Goal: Task Accomplishment & Management: Complete application form

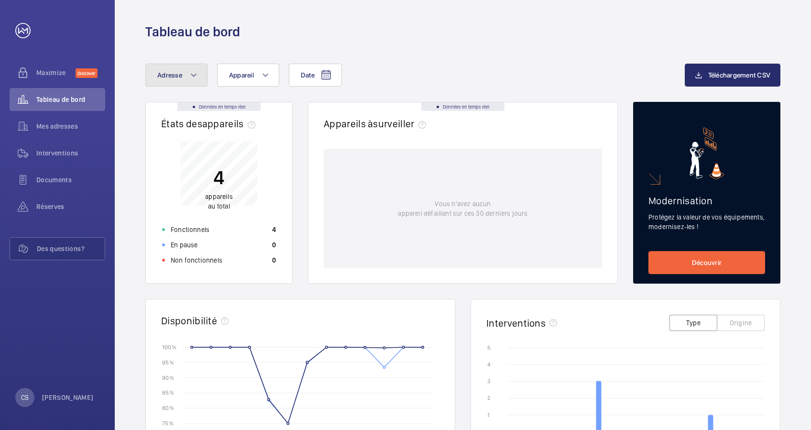
click at [198, 73] on button "Adresse" at bounding box center [176, 75] width 62 height 23
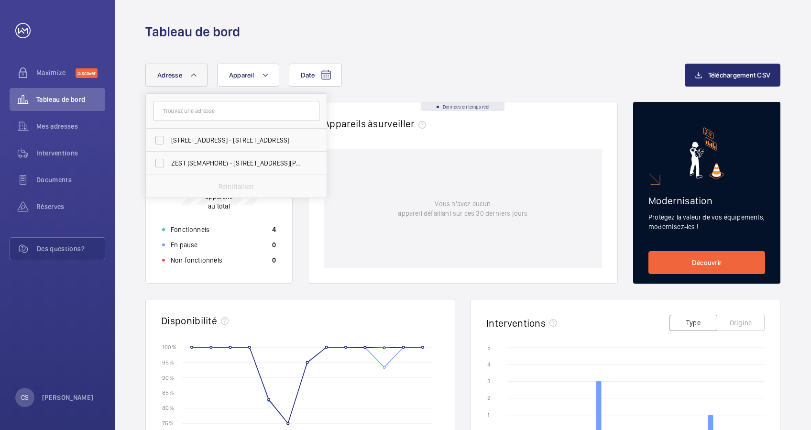
click at [127, 23] on div "Tableau de bord" at bounding box center [463, 20] width 696 height 41
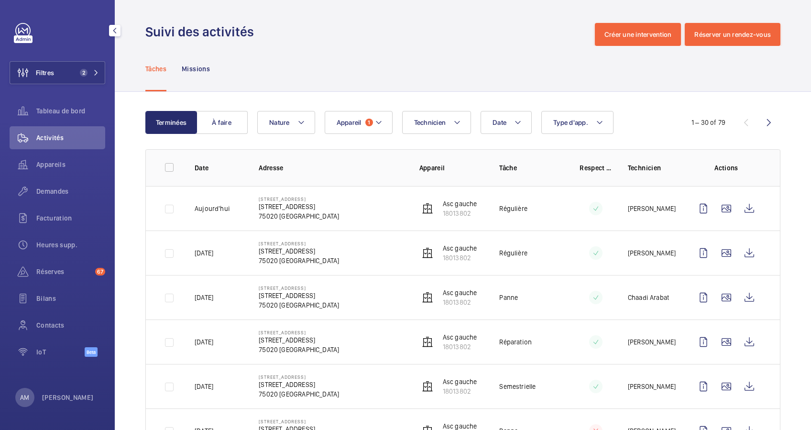
scroll to position [382, 0]
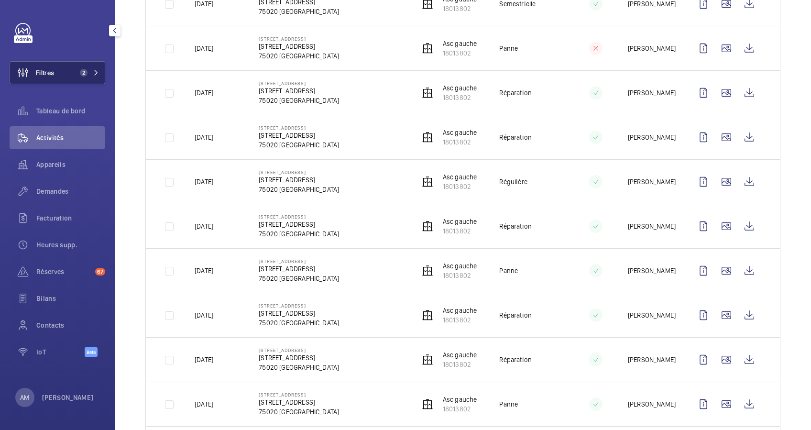
click at [93, 65] on button "Filtres 2" at bounding box center [58, 72] width 96 height 23
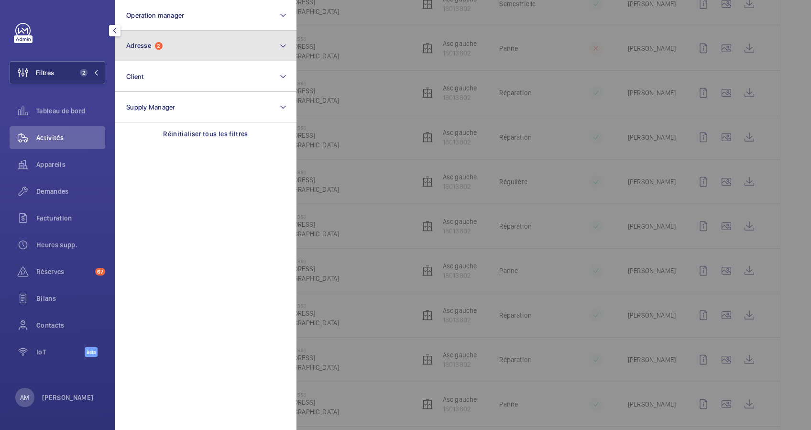
click at [179, 47] on button "Adresse 2" at bounding box center [206, 46] width 182 height 31
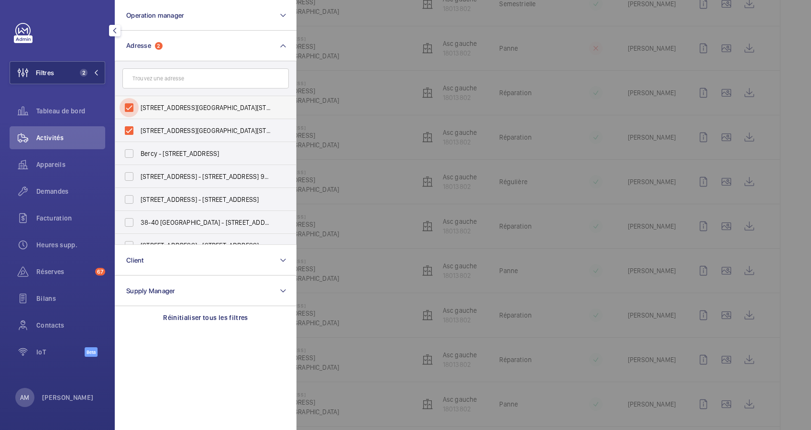
click at [128, 103] on input "[STREET_ADDRESS][GEOGRAPHIC_DATA][STREET_ADDRESS]" at bounding box center [128, 107] width 19 height 19
checkbox input "false"
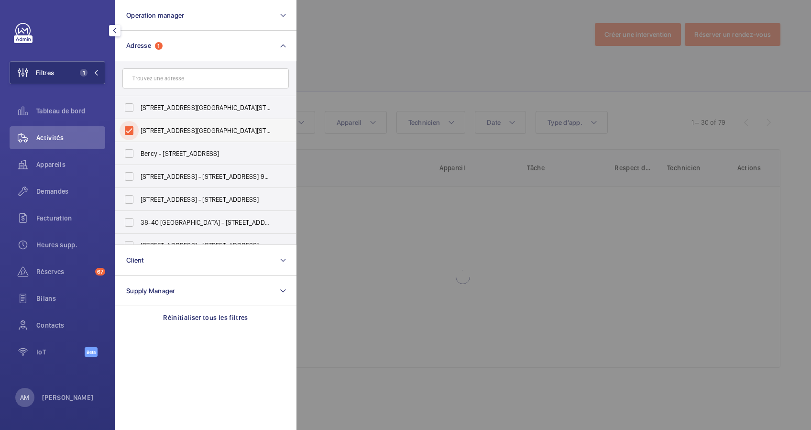
click at [128, 125] on input "[STREET_ADDRESS][GEOGRAPHIC_DATA][STREET_ADDRESS]" at bounding box center [128, 130] width 19 height 19
checkbox input "false"
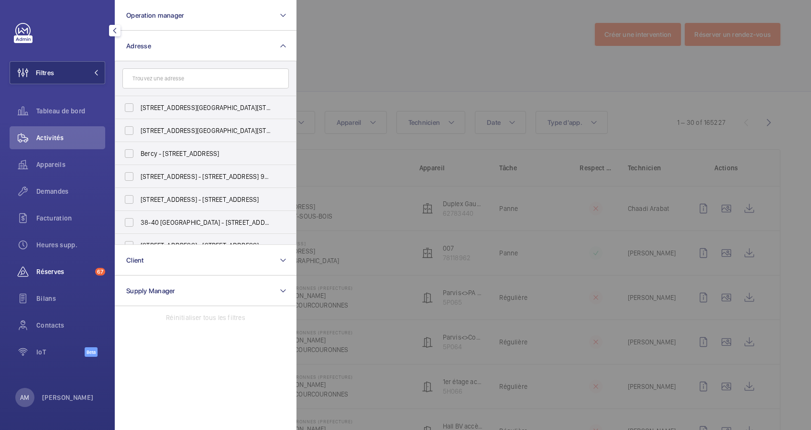
click at [43, 267] on span "Réserves" at bounding box center [63, 272] width 55 height 10
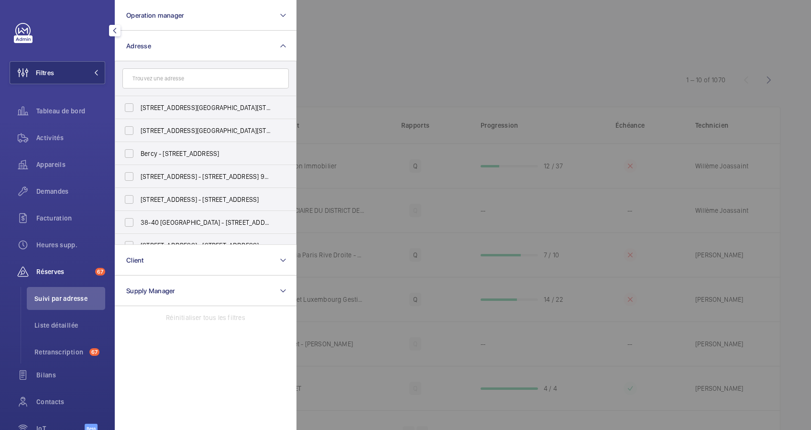
click at [492, 63] on div at bounding box center [701, 215] width 811 height 430
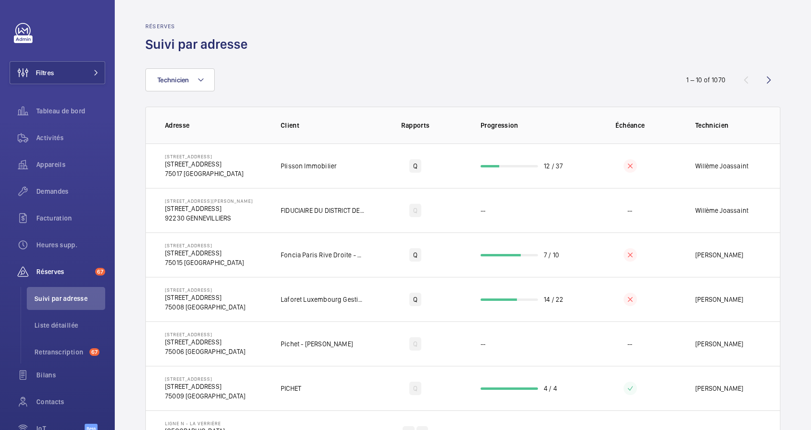
click at [439, 72] on div "Technicien" at bounding box center [405, 79] width 520 height 23
click at [52, 187] on span "Demandes" at bounding box center [70, 191] width 69 height 10
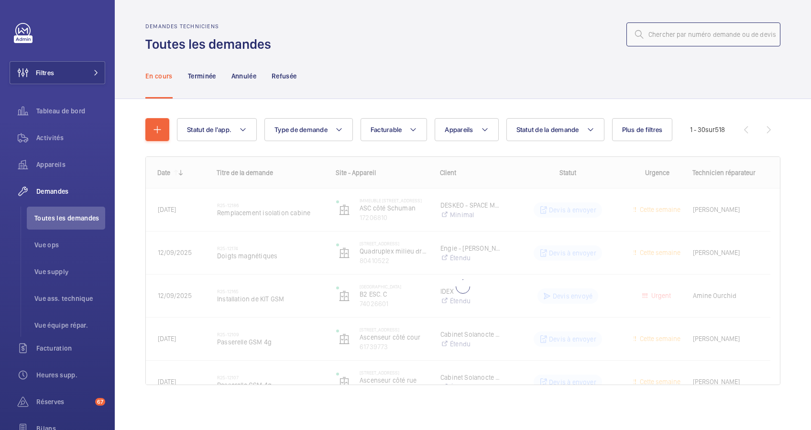
click at [666, 36] on input "text" at bounding box center [703, 34] width 154 height 24
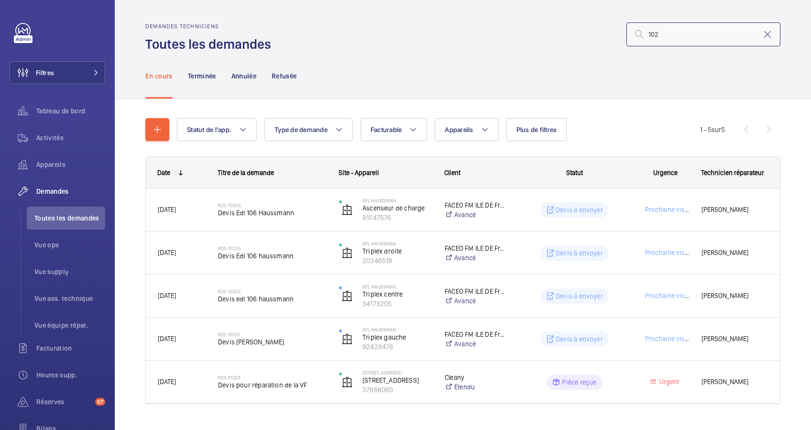
type input "1027"
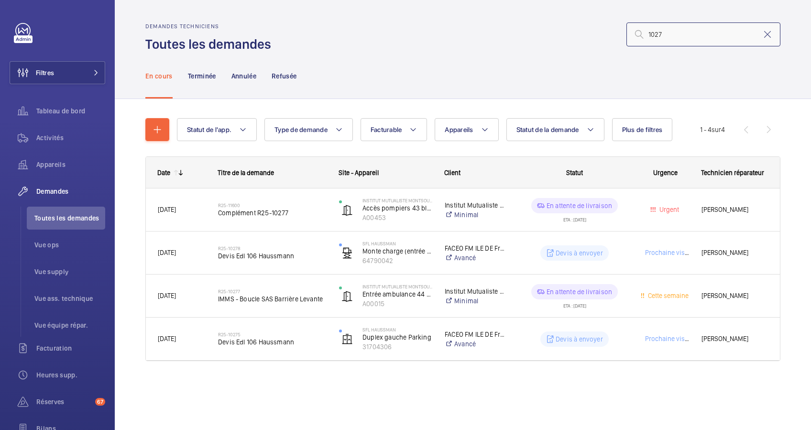
drag, startPoint x: 696, startPoint y: 42, endPoint x: 644, endPoint y: 28, distance: 54.5
click at [644, 28] on input "1027" at bounding box center [703, 34] width 154 height 24
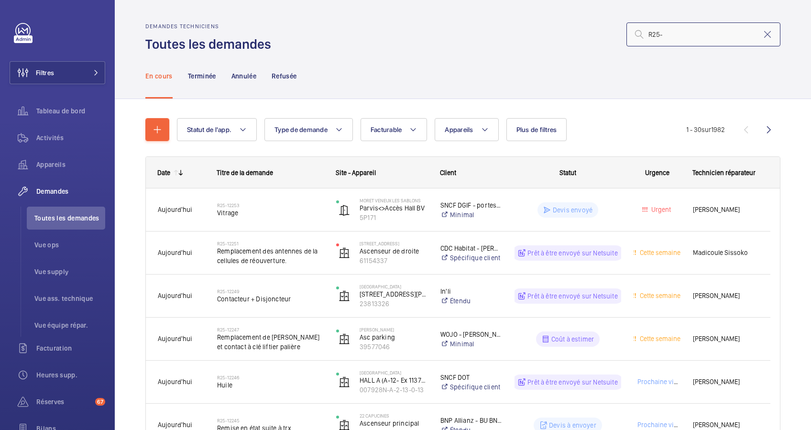
type input "R25-"
click at [84, 66] on button "Filtres" at bounding box center [58, 72] width 96 height 23
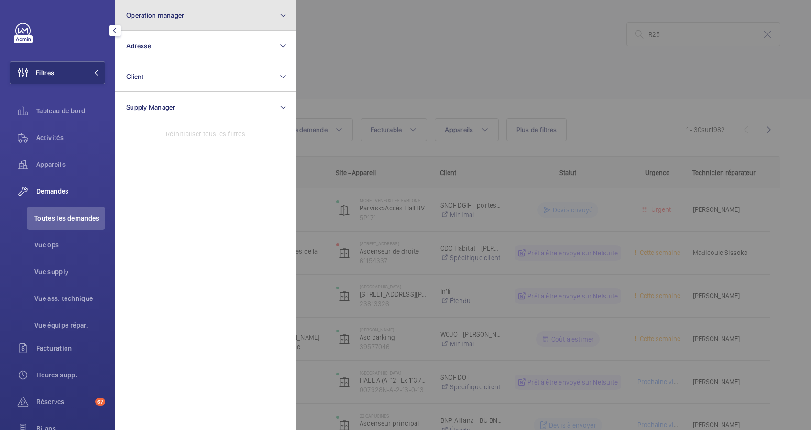
click at [223, 11] on button "Operation manager" at bounding box center [206, 15] width 182 height 31
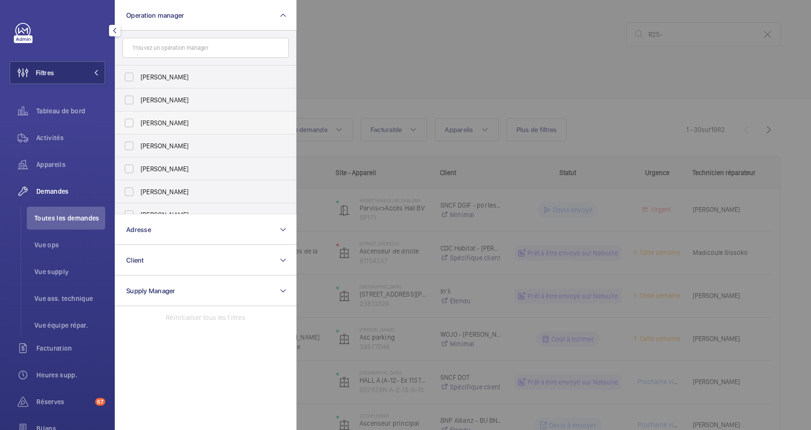
click at [153, 115] on label "[PERSON_NAME]" at bounding box center [198, 122] width 166 height 23
click at [139, 115] on input "[PERSON_NAME]" at bounding box center [128, 122] width 19 height 19
checkbox input "true"
drag, startPoint x: 52, startPoint y: 163, endPoint x: 68, endPoint y: 153, distance: 19.1
click at [52, 163] on span "Appareils" at bounding box center [70, 165] width 69 height 10
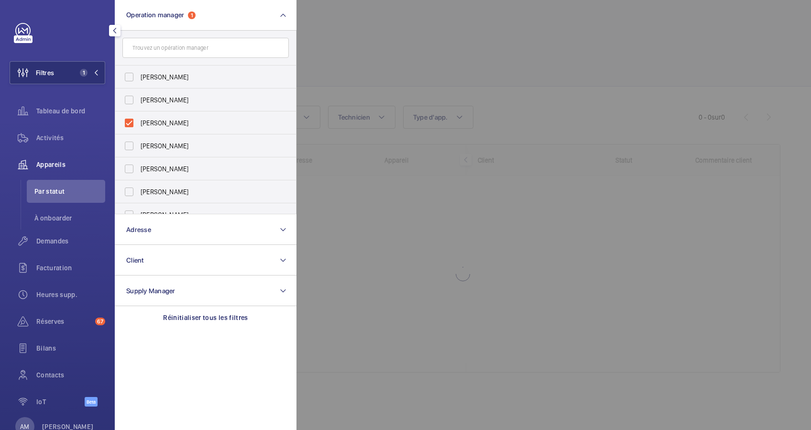
click at [409, 66] on div at bounding box center [701, 215] width 811 height 430
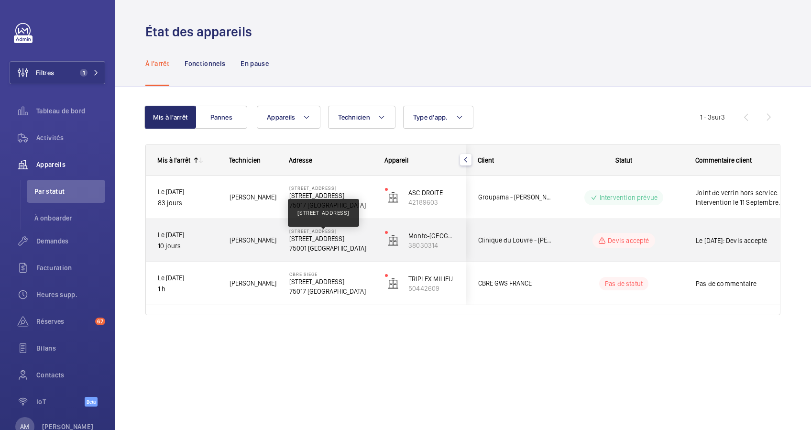
click at [361, 239] on p "[STREET_ADDRESS]" at bounding box center [330, 239] width 83 height 10
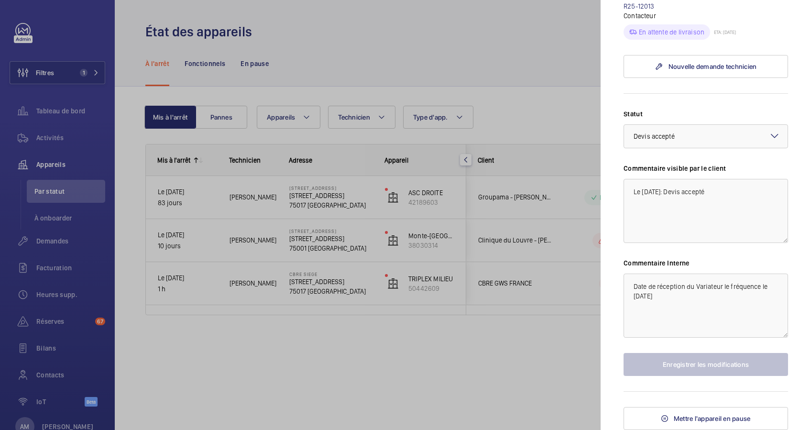
scroll to position [476, 0]
click at [650, 306] on textarea "Date de réception du Variateur le fréquence le [DATE]" at bounding box center [705, 305] width 164 height 64
click at [670, 299] on textarea "Date de réception du Variateur le fréquence le [DATE]" at bounding box center [705, 305] width 164 height 64
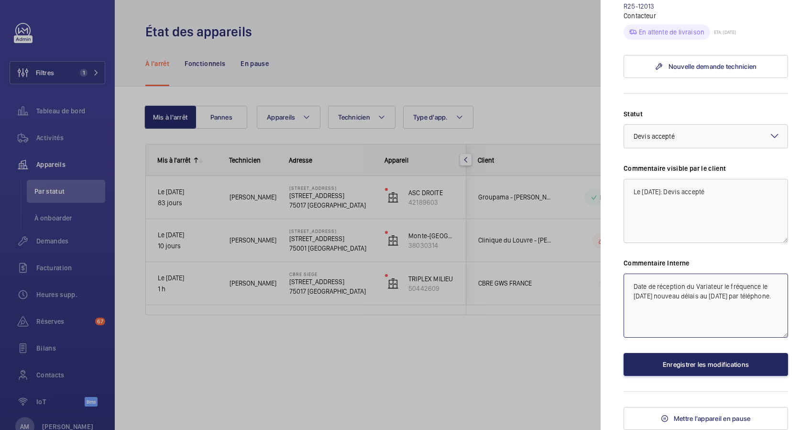
type textarea "Date de réception du Variateur le fréquence le [DATE] nouveau délais au [DATE] …"
click at [696, 367] on button "Enregistrer les modifications" at bounding box center [705, 364] width 164 height 23
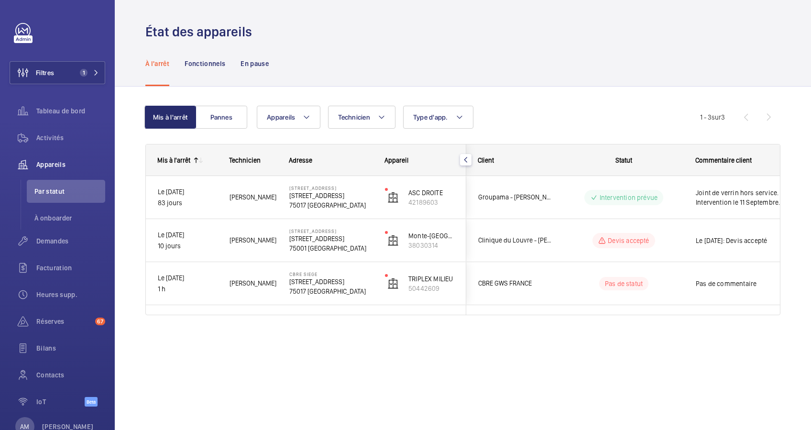
scroll to position [0, 0]
click at [58, 136] on span "Activités" at bounding box center [70, 138] width 69 height 10
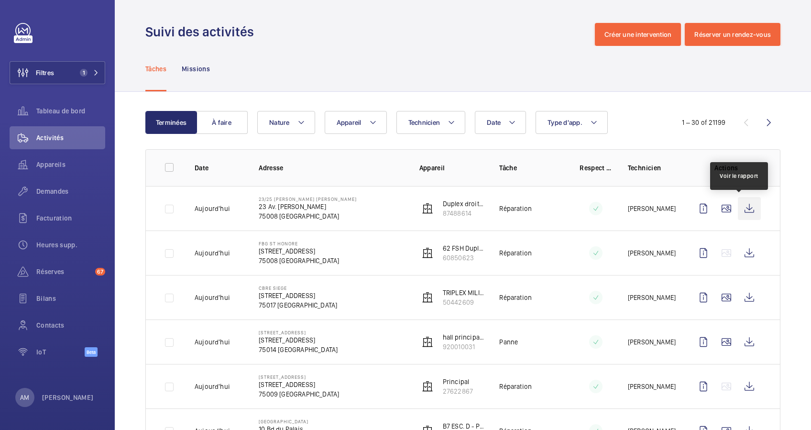
click at [739, 208] on wm-front-icon-button at bounding box center [748, 208] width 23 height 23
click at [305, 205] on p "23 Av. [PERSON_NAME]" at bounding box center [308, 207] width 98 height 10
click at [445, 211] on p "87488614" at bounding box center [464, 213] width 42 height 10
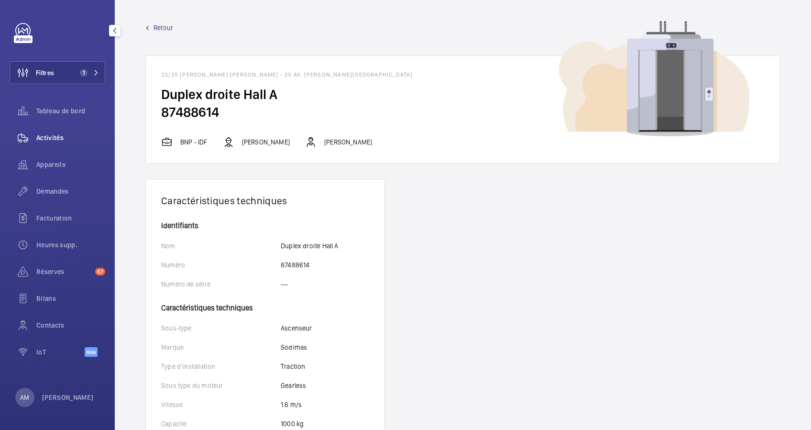
click at [45, 130] on div "Activités" at bounding box center [58, 137] width 96 height 23
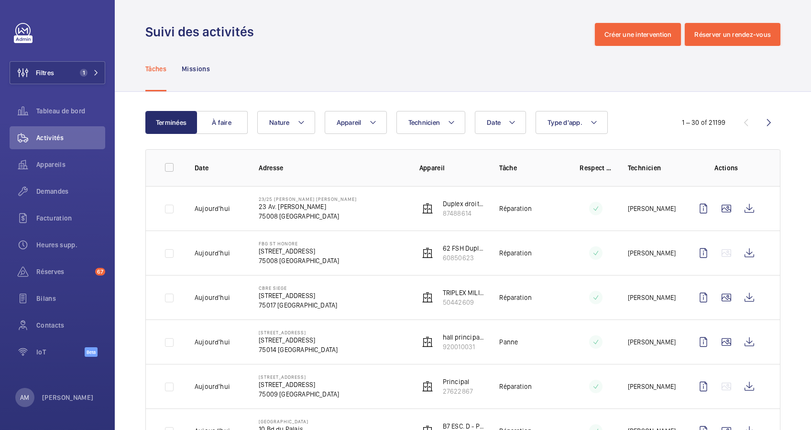
drag, startPoint x: 279, startPoint y: 207, endPoint x: 363, endPoint y: 211, distance: 84.2
click at [363, 211] on td "23/25 [PERSON_NAME] [PERSON_NAME] 23 Av. [PERSON_NAME][GEOGRAPHIC_DATA]" at bounding box center [323, 208] width 160 height 44
drag, startPoint x: 363, startPoint y: 211, endPoint x: 335, endPoint y: 208, distance: 28.3
click at [94, 74] on mat-icon at bounding box center [96, 73] width 6 height 6
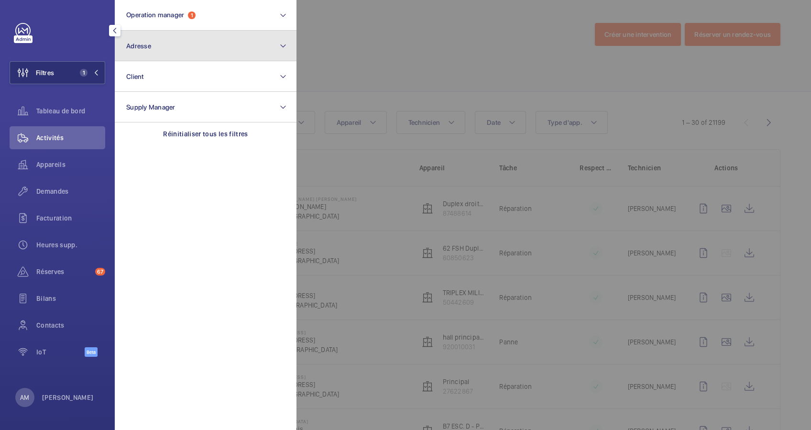
click at [144, 58] on button "Adresse" at bounding box center [206, 46] width 182 height 31
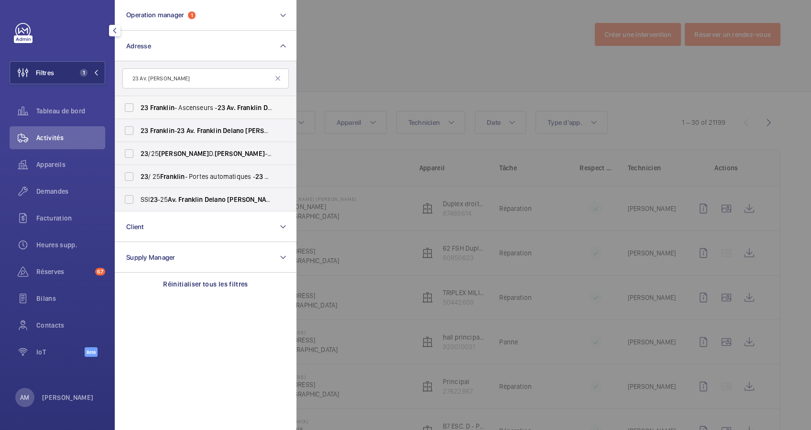
type input "23 Av. [PERSON_NAME]"
click at [171, 104] on span "Franklin" at bounding box center [162, 108] width 24 height 8
click at [139, 103] on input "23 Franklin - Ascenseurs - 23 Av. [PERSON_NAME][GEOGRAPHIC_DATA]" at bounding box center [128, 107] width 19 height 19
checkbox input "true"
click at [352, 73] on div at bounding box center [701, 215] width 811 height 430
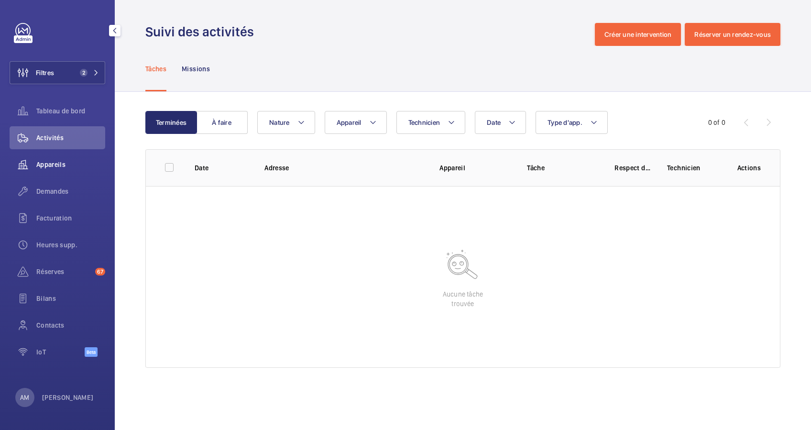
drag, startPoint x: 46, startPoint y: 150, endPoint x: 54, endPoint y: 158, distance: 11.8
click at [46, 150] on div "Activités" at bounding box center [58, 139] width 96 height 27
click at [54, 161] on span "Appareils" at bounding box center [70, 165] width 69 height 10
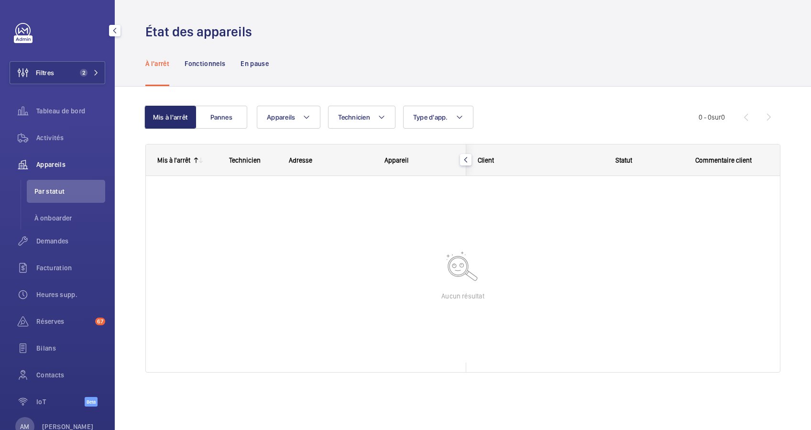
click at [44, 126] on div "Tableau de bord" at bounding box center [58, 112] width 96 height 27
click at [46, 133] on span "Activités" at bounding box center [70, 138] width 69 height 10
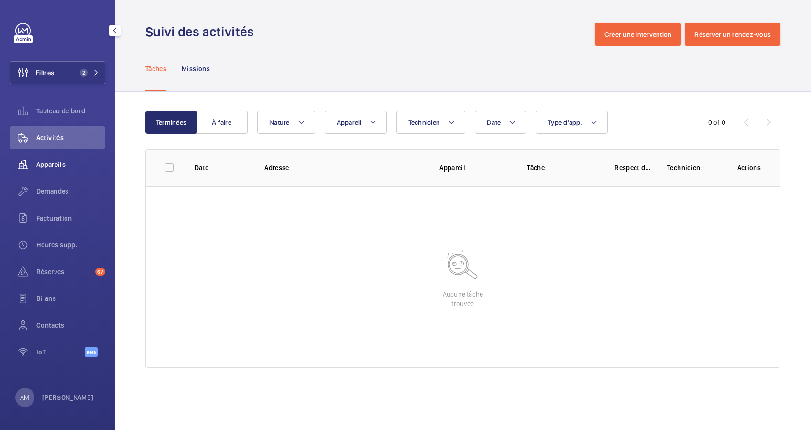
click at [51, 164] on span "Appareils" at bounding box center [70, 165] width 69 height 10
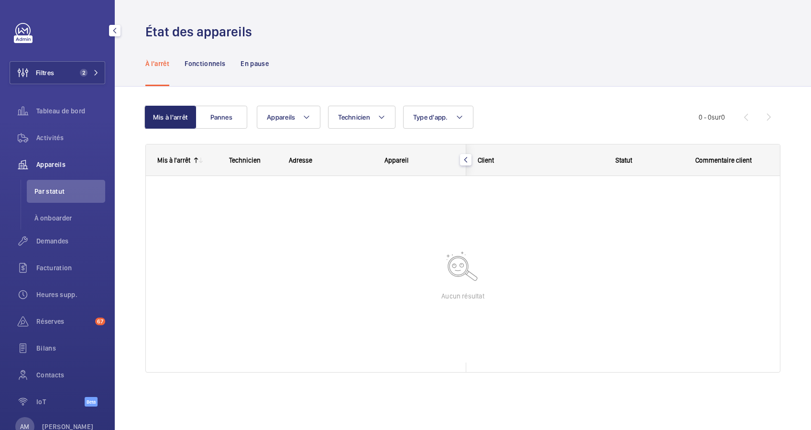
drag, startPoint x: 90, startPoint y: 76, endPoint x: 114, endPoint y: 63, distance: 27.0
click at [98, 69] on button "Filtres 2" at bounding box center [58, 72] width 96 height 23
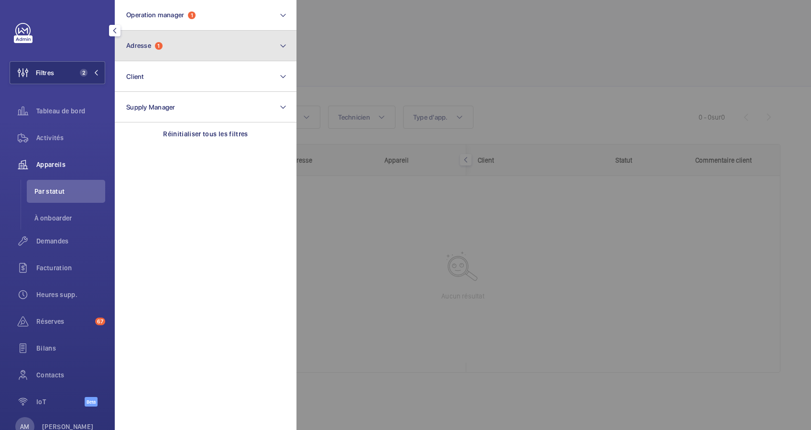
click at [194, 44] on button "Adresse 1" at bounding box center [206, 46] width 182 height 31
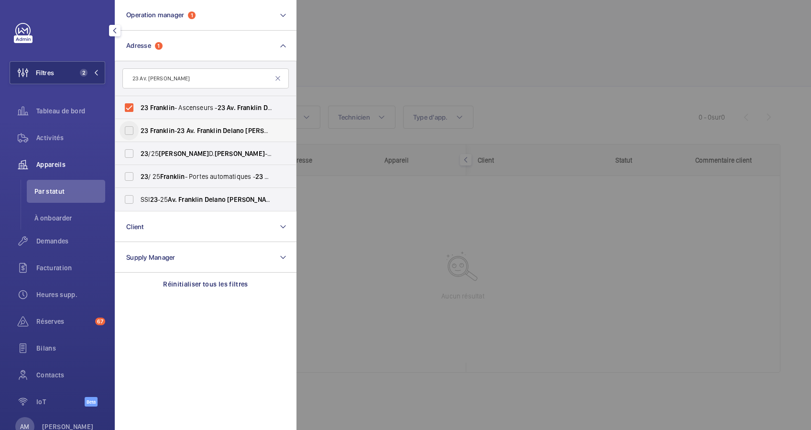
type input "23 Av. [PERSON_NAME]"
click at [126, 129] on input "23 Franklin - 23 Av. [PERSON_NAME][GEOGRAPHIC_DATA]" at bounding box center [128, 130] width 19 height 19
checkbox input "true"
click at [130, 152] on input "23 /25 [PERSON_NAME] [PERSON_NAME] - 23 Av. [PERSON_NAME][GEOGRAPHIC_DATA]" at bounding box center [128, 153] width 19 height 19
checkbox input "true"
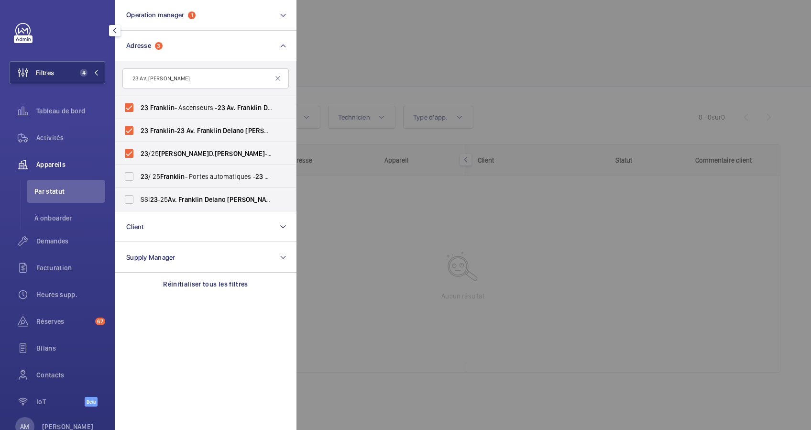
click at [402, 62] on div at bounding box center [701, 215] width 811 height 430
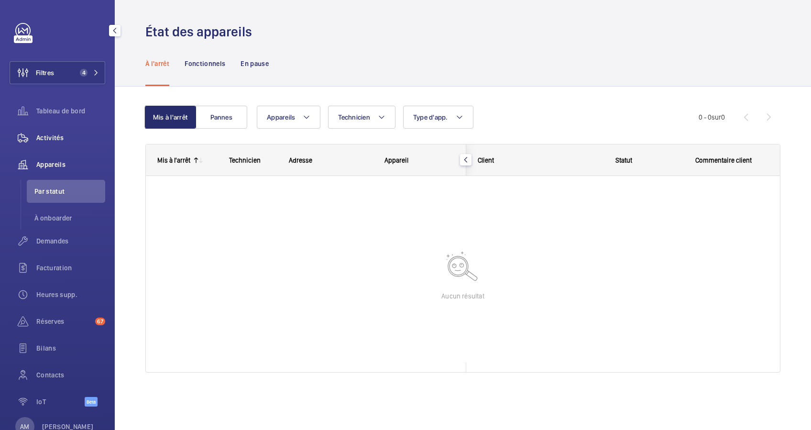
click at [55, 139] on span "Activités" at bounding box center [70, 138] width 69 height 10
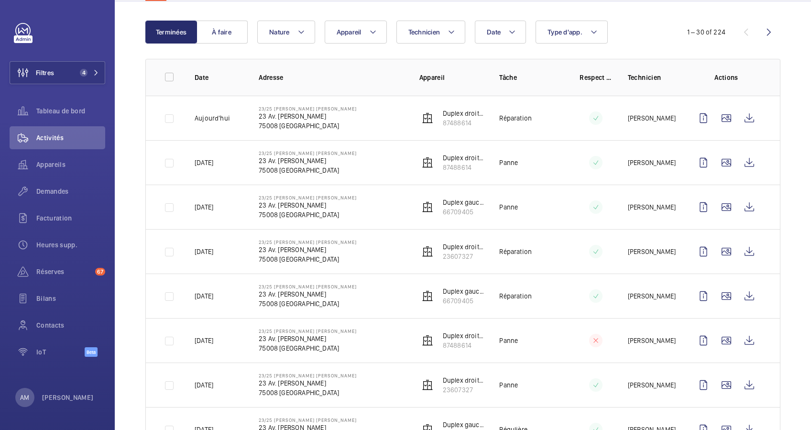
scroll to position [64, 0]
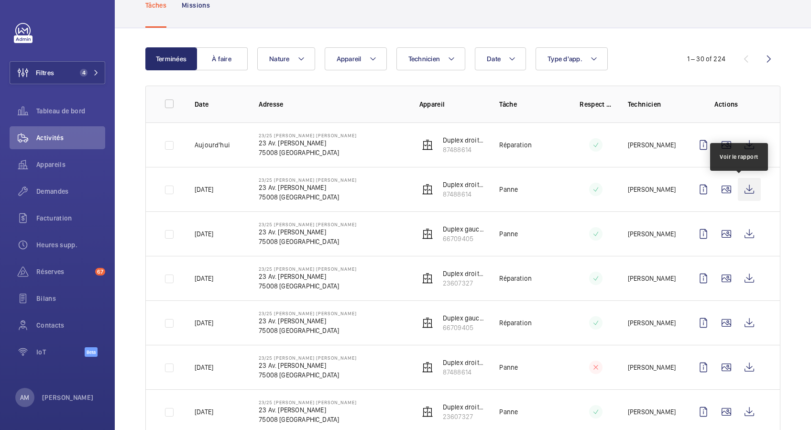
click at [742, 187] on wm-front-icon-button at bounding box center [748, 189] width 23 height 23
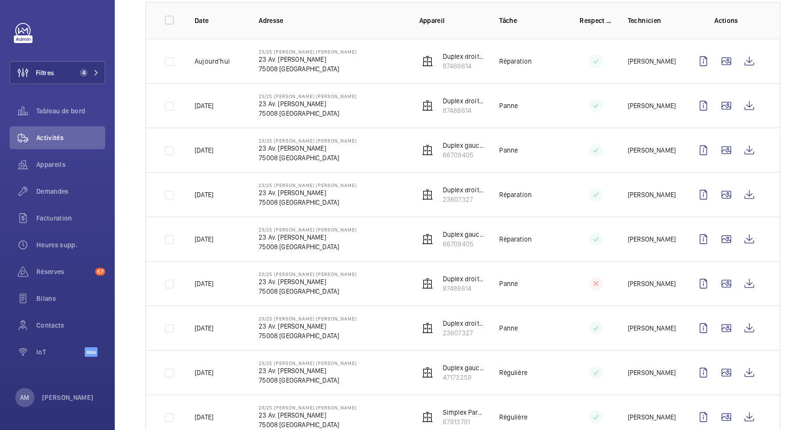
scroll to position [127, 0]
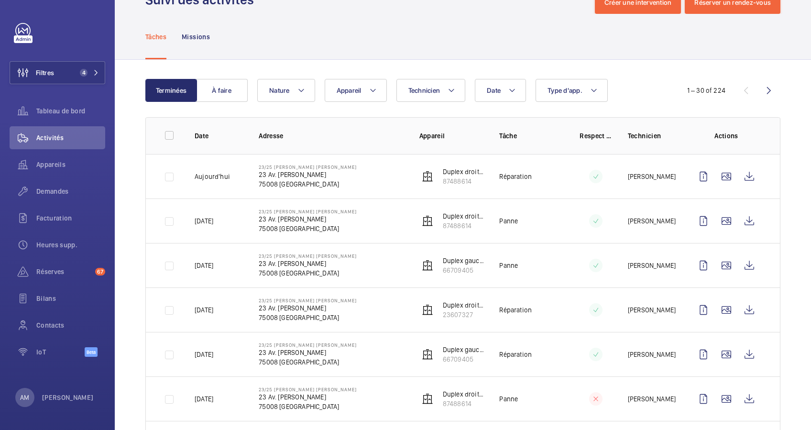
scroll to position [0, 0]
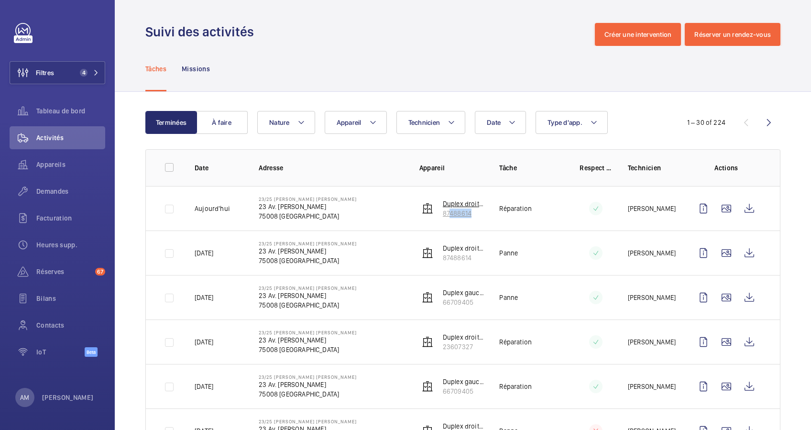
drag, startPoint x: 491, startPoint y: 215, endPoint x: 440, endPoint y: 215, distance: 51.1
click at [0, 0] on tr "[DATE] 23/25 [PERSON_NAME] [PERSON_NAME] 23 Av. [PERSON_NAME][GEOGRAPHIC_DATA] …" at bounding box center [0, 0] width 0 height 0
click at [443, 215] on p "87488614" at bounding box center [464, 213] width 42 height 10
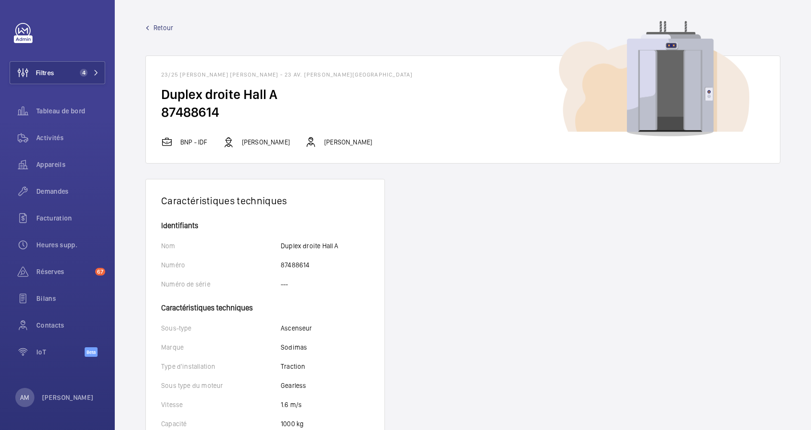
drag, startPoint x: 221, startPoint y: 111, endPoint x: 159, endPoint y: 111, distance: 62.1
click at [159, 111] on wm-front-card-body "Duplex droite Hall A 87488614" at bounding box center [463, 111] width 634 height 51
drag, startPoint x: 159, startPoint y: 111, endPoint x: 167, endPoint y: 110, distance: 8.6
copy h2 "87488614"
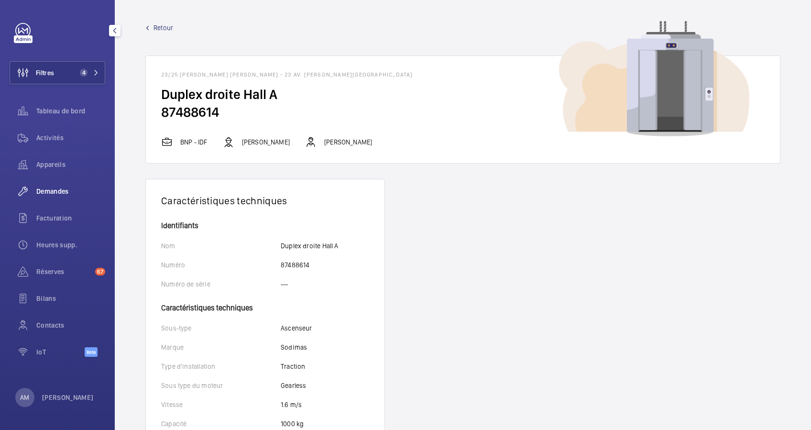
click at [61, 184] on div "Demandes" at bounding box center [58, 191] width 96 height 23
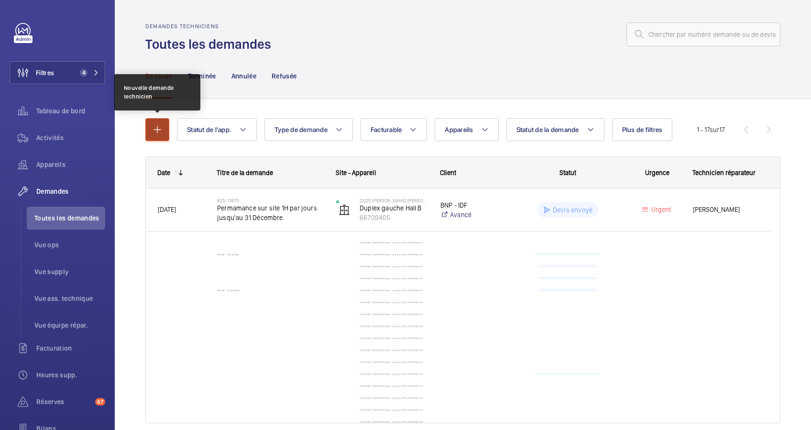
click at [157, 129] on mat-icon "button" at bounding box center [157, 129] width 11 height 11
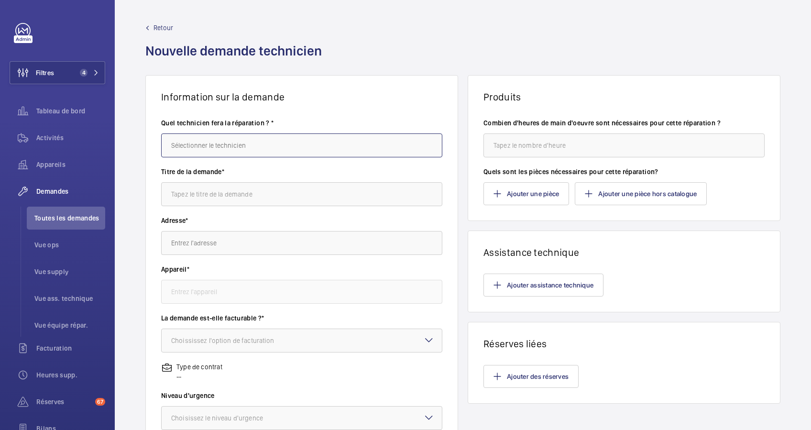
click at [249, 147] on input "text" at bounding box center [301, 145] width 281 height 24
click at [233, 179] on mat-option "Amine Ourchid" at bounding box center [299, 173] width 275 height 23
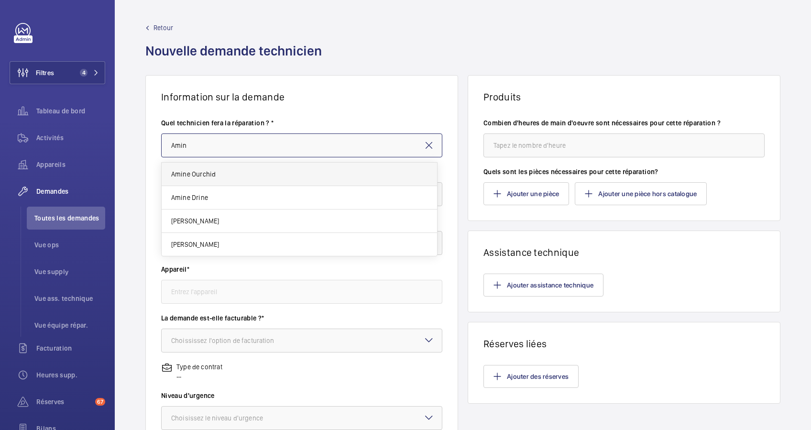
type input "Amine Ourchid"
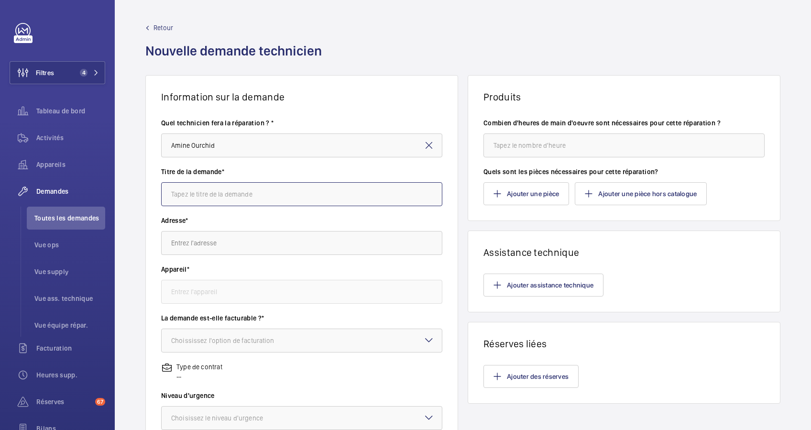
click at [231, 195] on input "text" at bounding box center [301, 194] width 281 height 24
drag, startPoint x: 231, startPoint y: 195, endPoint x: 206, endPoint y: 193, distance: 25.5
click at [206, 193] on input "text" at bounding box center [301, 194] width 281 height 24
click at [232, 194] on input "Remplacement Courroies Sodimas" at bounding box center [301, 194] width 281 height 24
type input "Remplacement Couroies Sodimas"
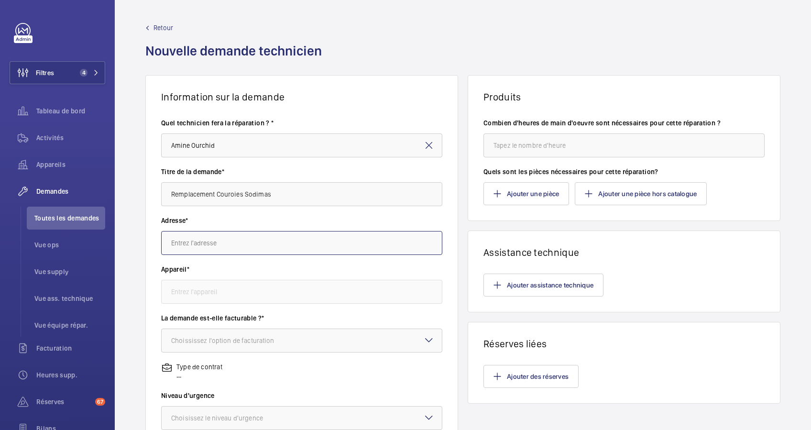
click at [221, 245] on input "text" at bounding box center [301, 243] width 281 height 24
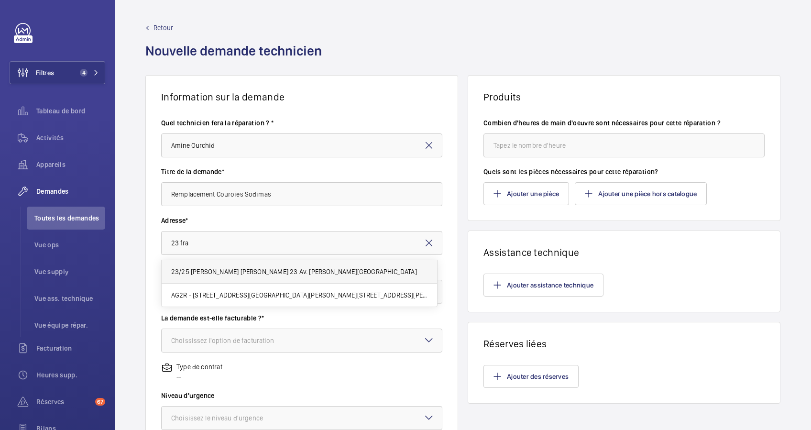
click at [234, 268] on span "23/25 [PERSON_NAME] [PERSON_NAME] 23 Av. [PERSON_NAME][GEOGRAPHIC_DATA]" at bounding box center [294, 272] width 246 height 10
type input "23/25 [PERSON_NAME] [PERSON_NAME] 23 Av. [PERSON_NAME][GEOGRAPHIC_DATA]"
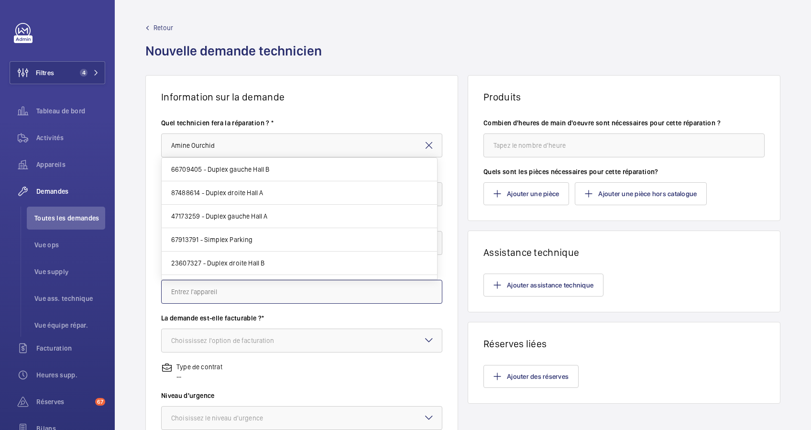
click at [238, 291] on input "text" at bounding box center [301, 292] width 281 height 24
paste input "87488614"
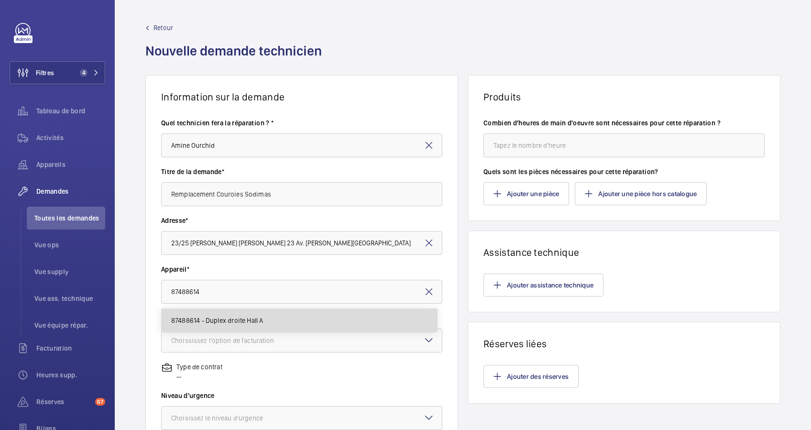
click at [221, 319] on span "87488614 - Duplex droite Hall A" at bounding box center [217, 320] width 92 height 10
type input "87488614 - Duplex droite Hall A"
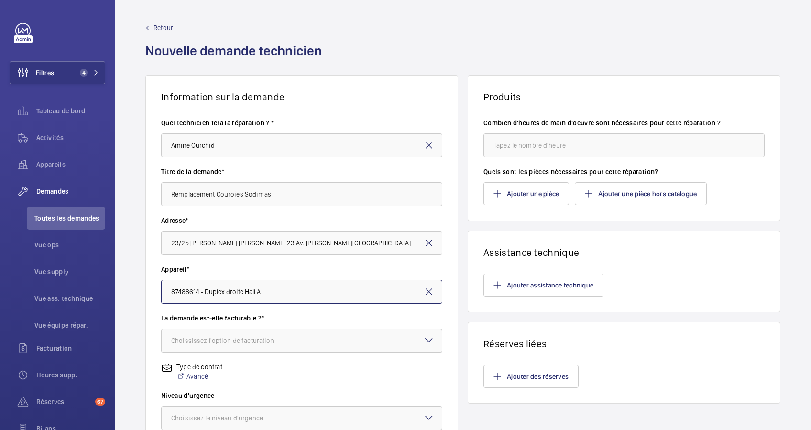
click at [242, 334] on div at bounding box center [302, 340] width 280 height 23
drag, startPoint x: 214, startPoint y: 367, endPoint x: 218, endPoint y: 364, distance: 5.1
click at [216, 366] on span "Facturable" at bounding box center [301, 370] width 261 height 10
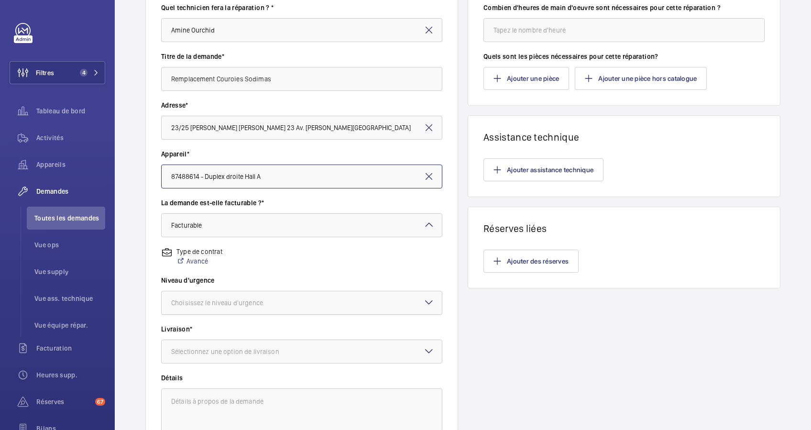
scroll to position [127, 0]
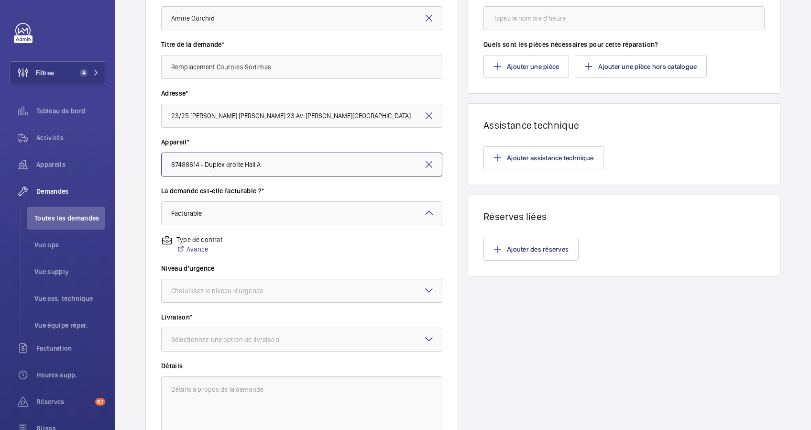
click at [281, 283] on div at bounding box center [302, 290] width 280 height 23
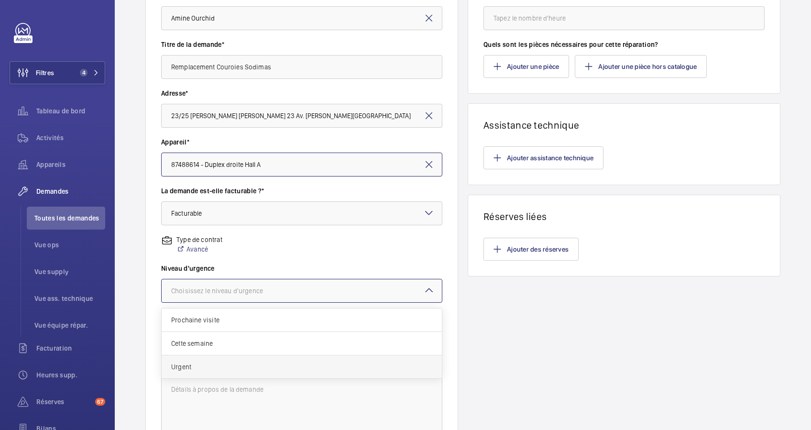
click at [214, 359] on div "Urgent" at bounding box center [302, 366] width 280 height 23
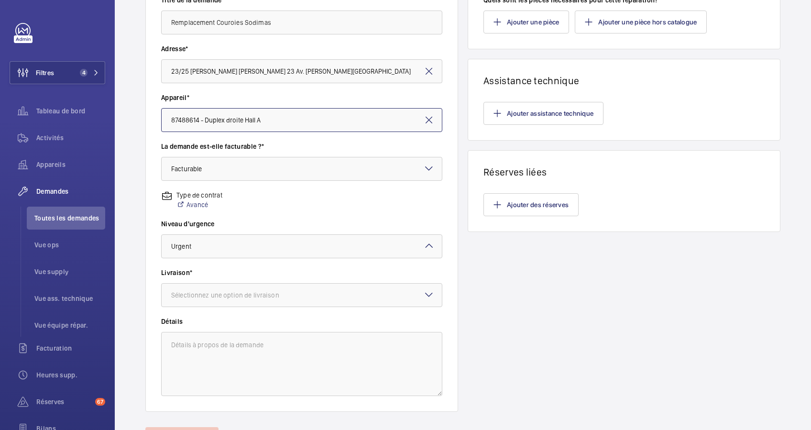
scroll to position [191, 0]
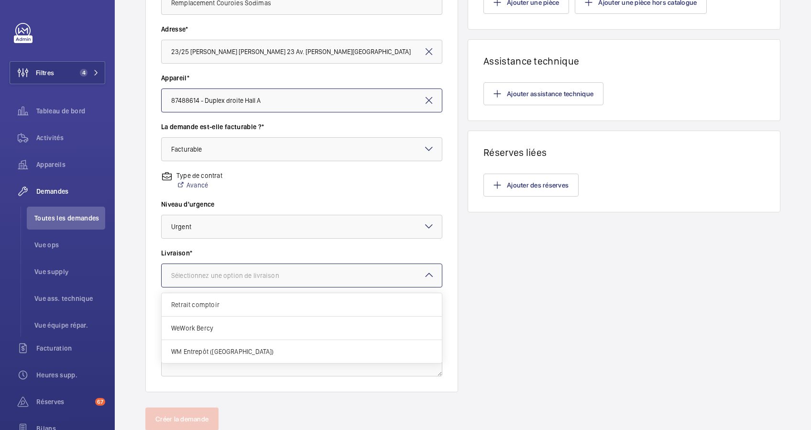
click at [288, 271] on div "Sélectionnez une option de livraison" at bounding box center [237, 276] width 132 height 10
click at [208, 346] on div "WM Entrepôt ([GEOGRAPHIC_DATA])" at bounding box center [302, 351] width 280 height 23
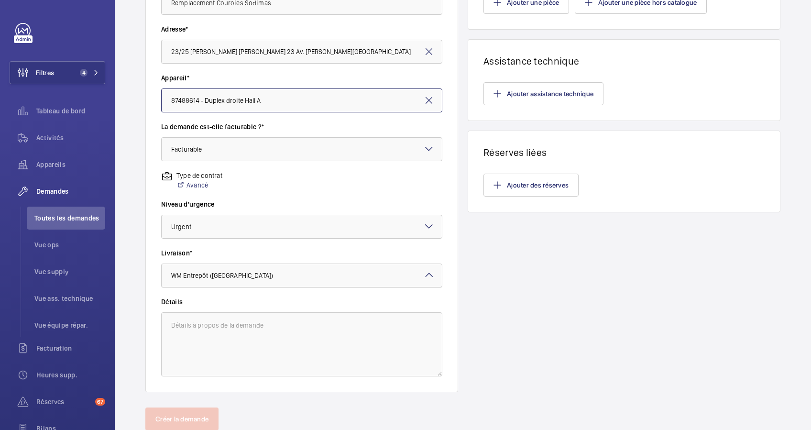
click at [279, 268] on div at bounding box center [302, 275] width 280 height 23
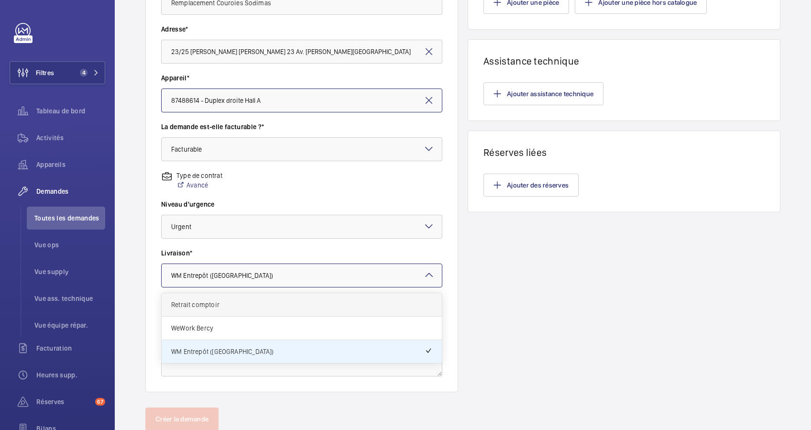
click at [256, 300] on span "Retrait comptoir" at bounding box center [301, 305] width 261 height 10
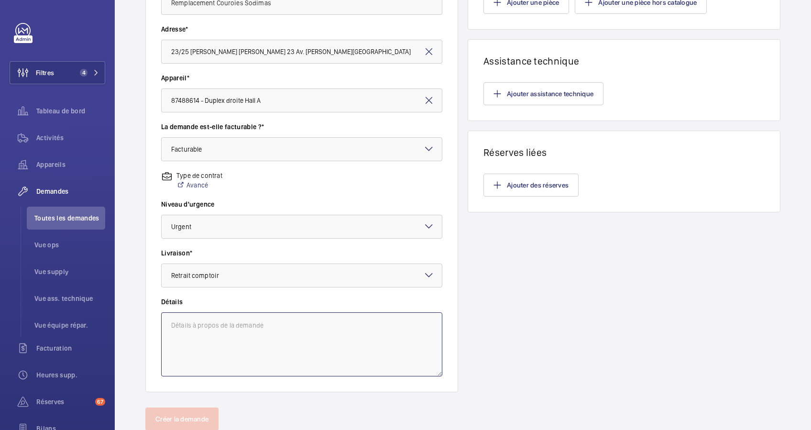
click at [225, 315] on textarea at bounding box center [301, 344] width 281 height 64
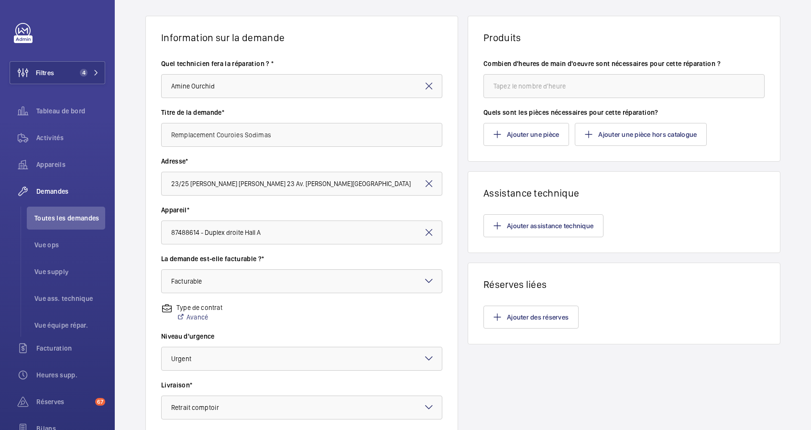
scroll to position [0, 0]
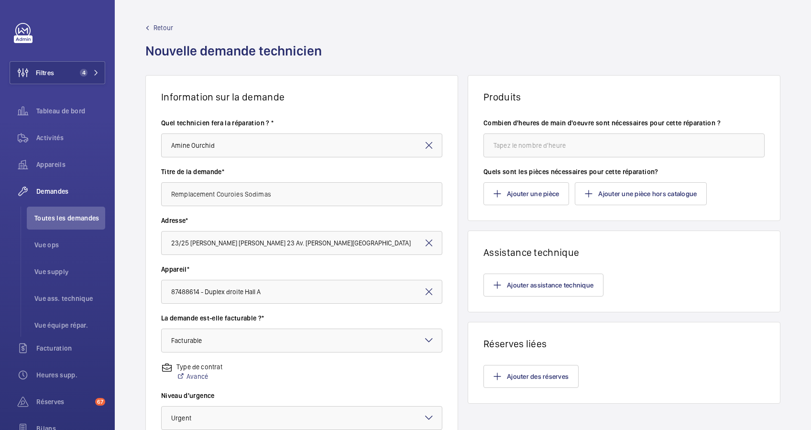
type textarea "1000KG 9niveaux"
click at [547, 142] on input "number" at bounding box center [623, 145] width 281 height 24
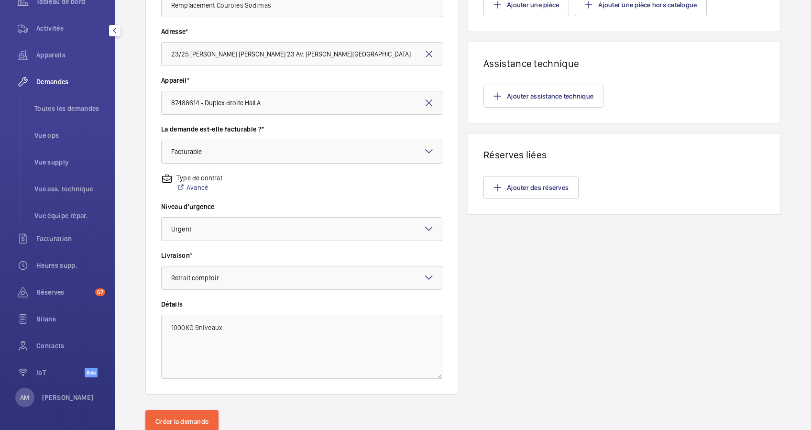
scroll to position [222, 0]
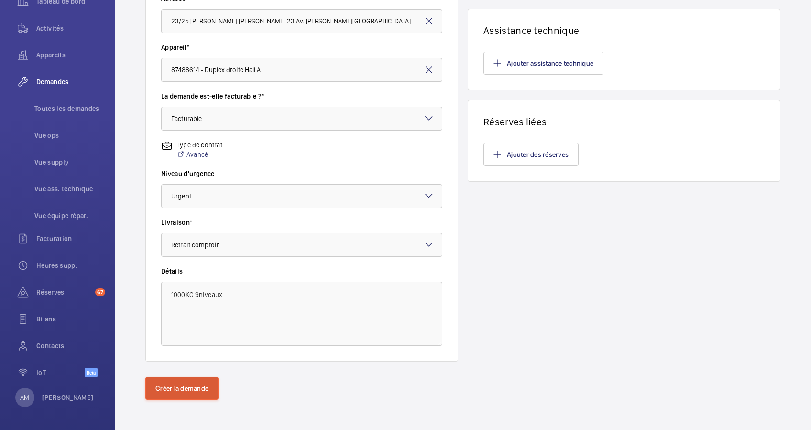
type input "1"
click at [193, 378] on button "Créer la demande" at bounding box center [181, 388] width 73 height 23
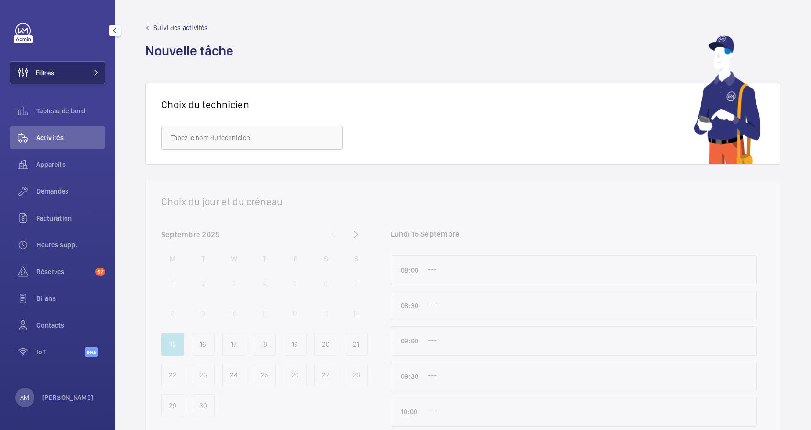
click at [89, 72] on span at bounding box center [92, 73] width 11 height 6
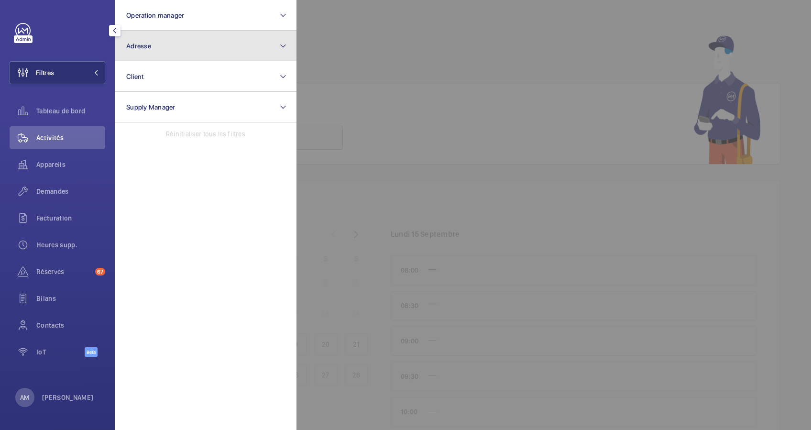
click at [162, 43] on button "Adresse" at bounding box center [206, 46] width 182 height 31
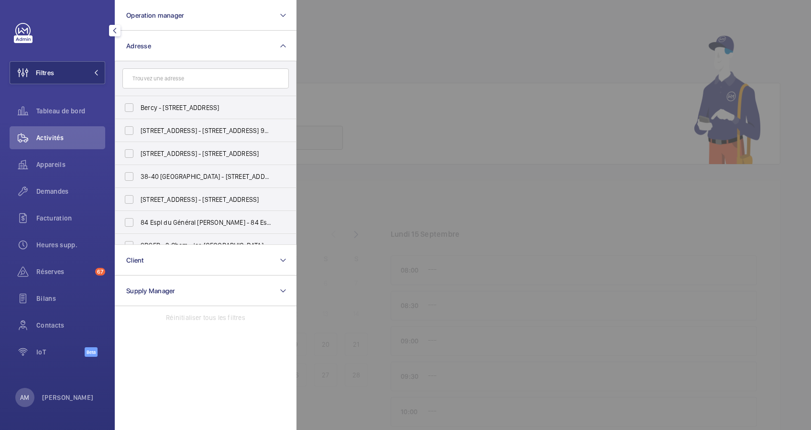
click at [155, 76] on input "text" at bounding box center [205, 78] width 166 height 20
click at [124, 78] on input "Franklin" at bounding box center [205, 78] width 166 height 20
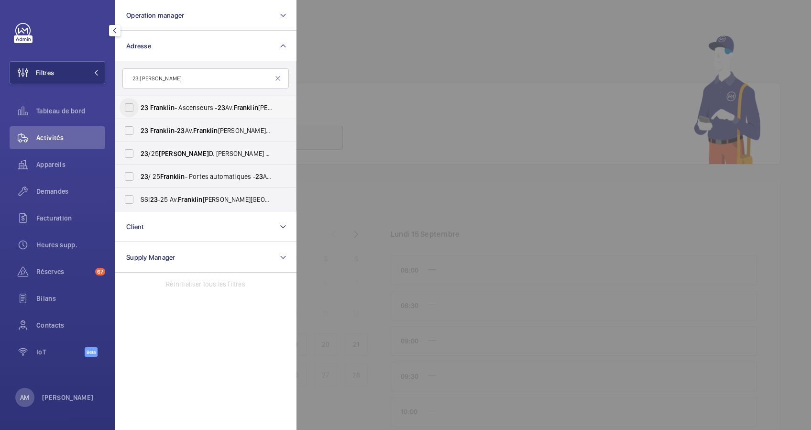
type input "23 Franklin"
click at [130, 108] on input "23 Franklin - Ascenseurs - 23 Av. Franklin Delano Roosevelt, PARIS 75008" at bounding box center [128, 107] width 19 height 19
checkbox input "true"
click at [130, 132] on input "23 Franklin - 23 Av. Franklin Delano Roosevelt, PARIS 75008" at bounding box center [128, 130] width 19 height 19
checkbox input "true"
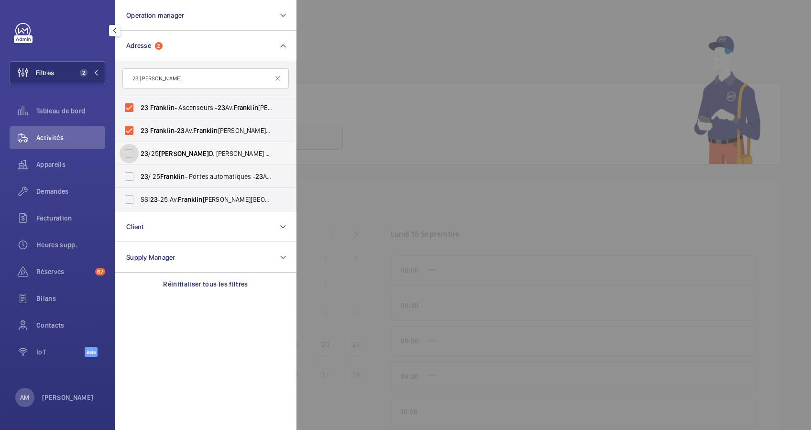
click at [129, 154] on input "23 /25 FRANKLIN D. ROOSEVELT - 23 Av. Franklin Delano Roosevelt, PARIS 75008" at bounding box center [128, 153] width 19 height 19
checkbox input "true"
drag, startPoint x: 368, startPoint y: 50, endPoint x: 119, endPoint y: 133, distance: 262.5
click at [366, 50] on div at bounding box center [701, 215] width 811 height 430
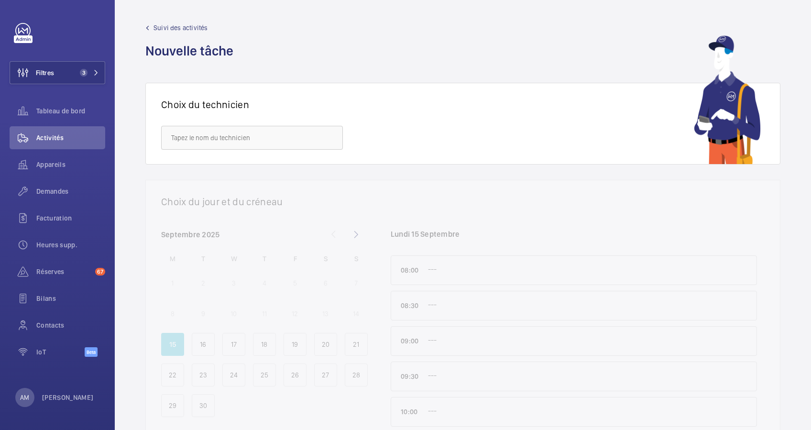
click at [229, 72] on wm-front-admin-header "Suivi des activités Nouvelle tâche" at bounding box center [463, 41] width 696 height 83
click at [62, 161] on span "Appareils" at bounding box center [70, 165] width 69 height 10
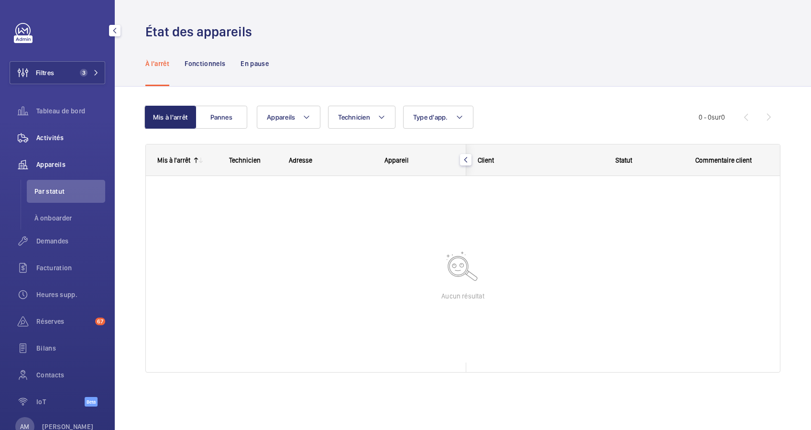
click at [54, 131] on div "Activités" at bounding box center [58, 137] width 96 height 23
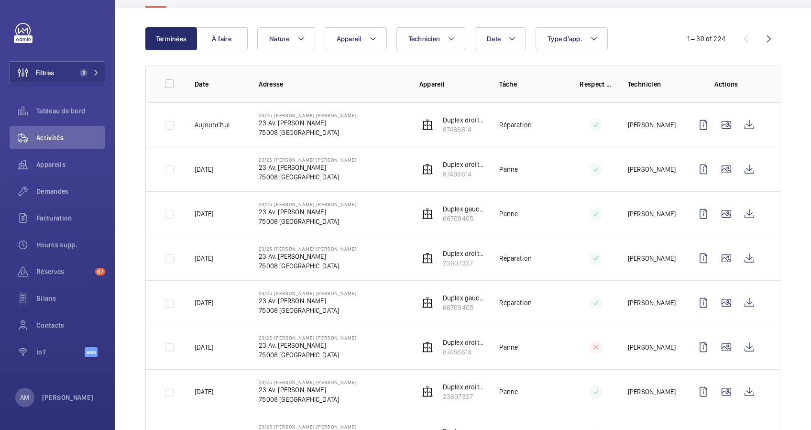
scroll to position [64, 0]
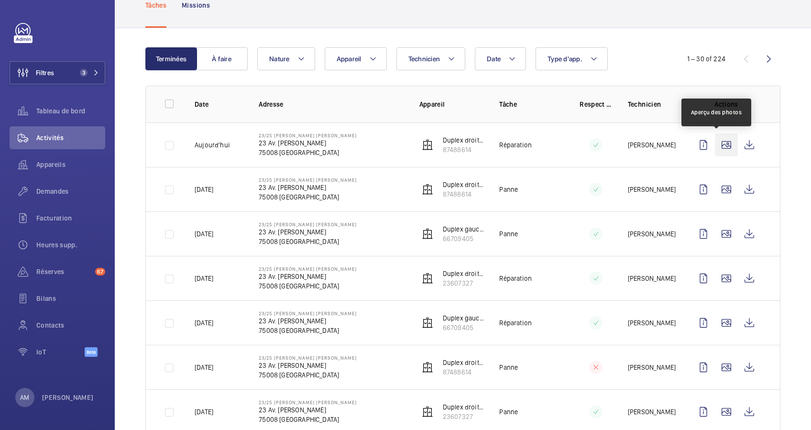
click at [715, 143] on wm-front-icon-button at bounding box center [726, 144] width 23 height 23
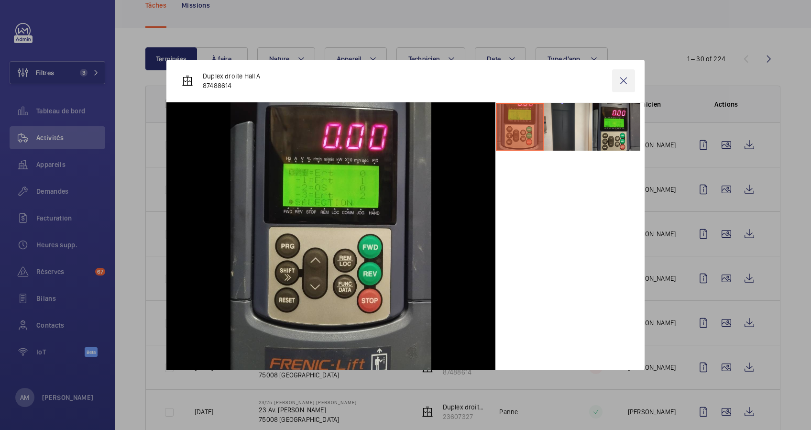
click at [618, 79] on wm-front-icon-button at bounding box center [623, 80] width 23 height 23
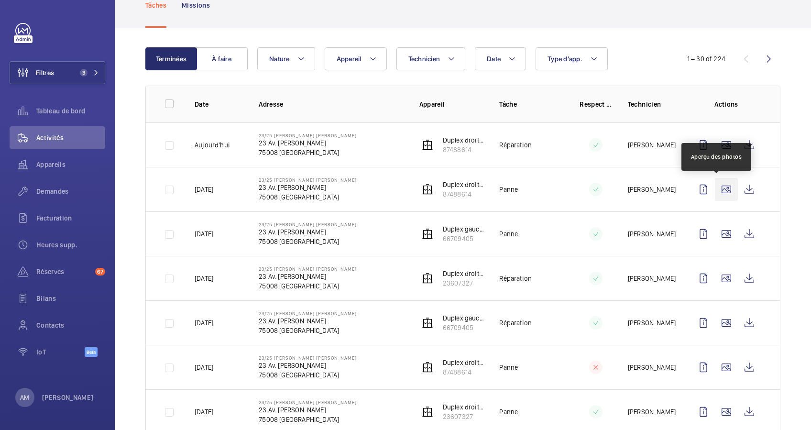
click at [717, 189] on wm-front-icon-button at bounding box center [726, 189] width 23 height 23
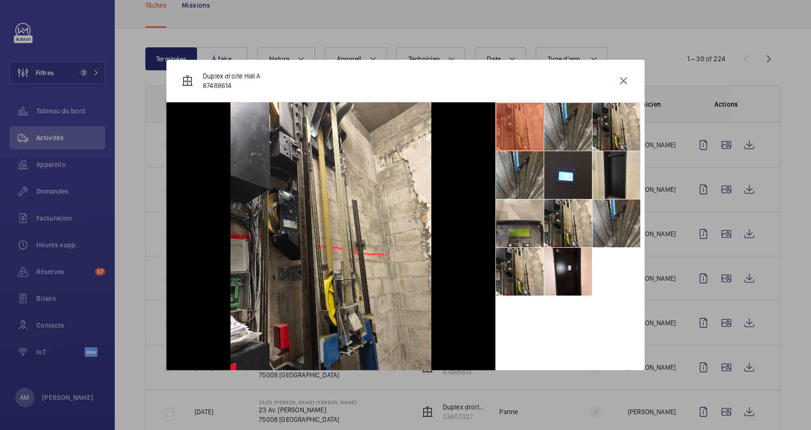
click at [717, 158] on div at bounding box center [405, 215] width 811 height 430
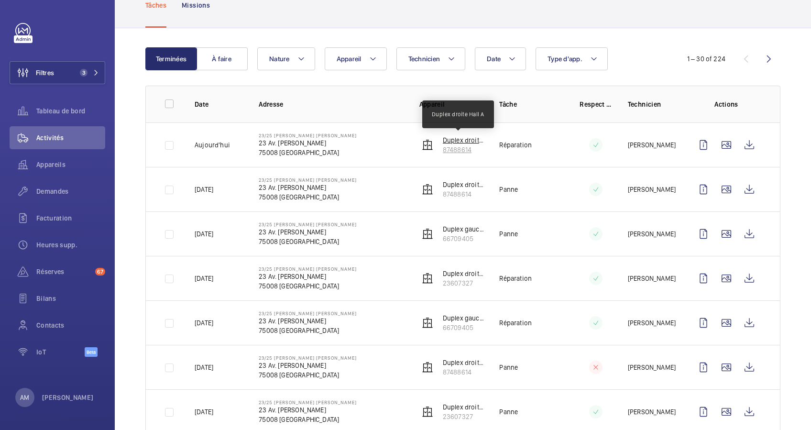
click at [457, 141] on p "Duplex droite Hall A" at bounding box center [464, 140] width 42 height 10
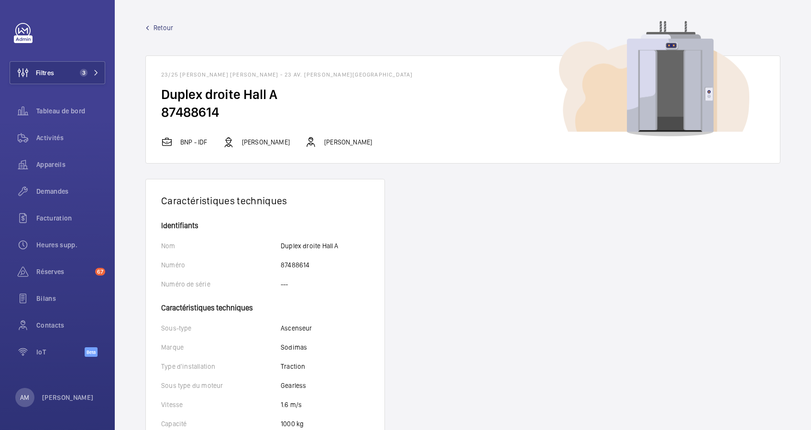
click at [157, 29] on span "Retour" at bounding box center [163, 28] width 20 height 10
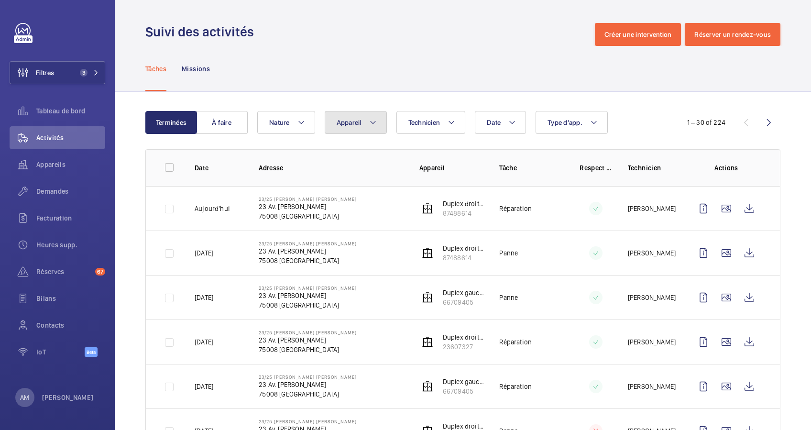
click at [377, 124] on button "Appareil" at bounding box center [356, 122] width 62 height 23
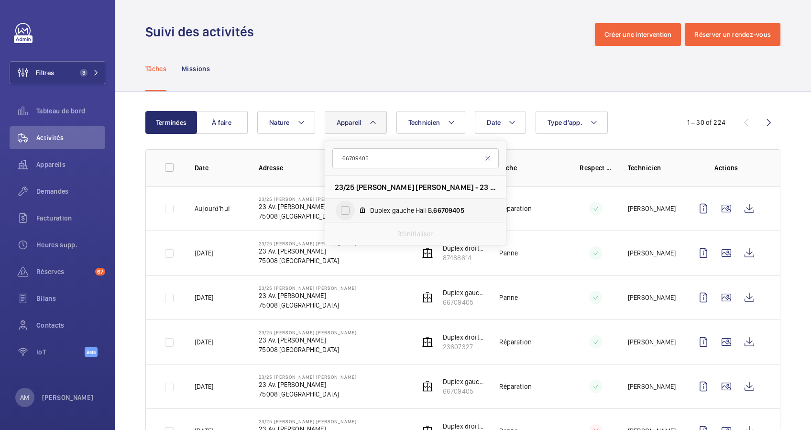
type input "66709405"
click at [348, 205] on input "Duplex gauche Hall B, 66709405" at bounding box center [345, 210] width 19 height 19
checkbox input "true"
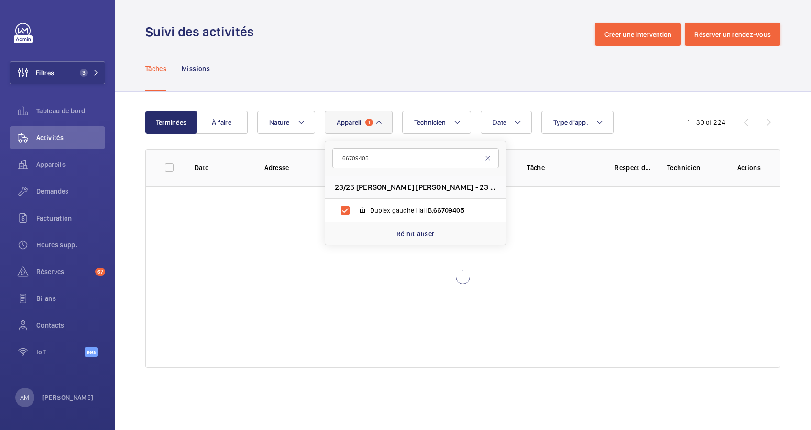
click at [648, 126] on div "Date Technicien Appareil 1 66709405 23/25 FRANKLIN D. ROOSEVELT - 23 Av. Frankl…" at bounding box center [461, 122] width 408 height 23
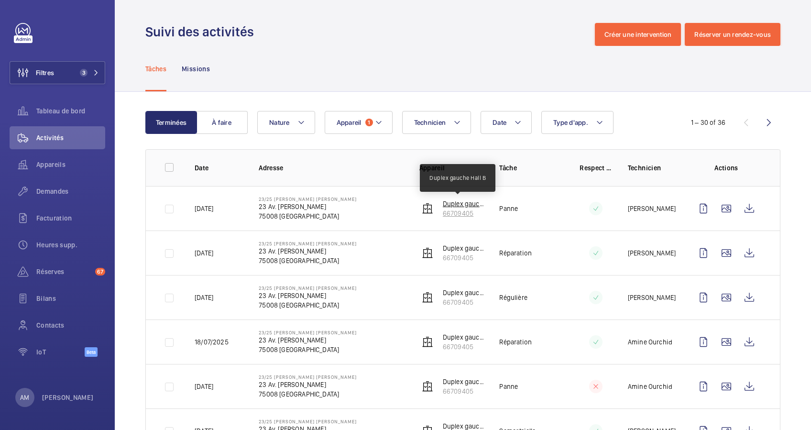
click at [459, 204] on p "Duplex gauche Hall B" at bounding box center [464, 204] width 42 height 10
